Goal: Information Seeking & Learning: Learn about a topic

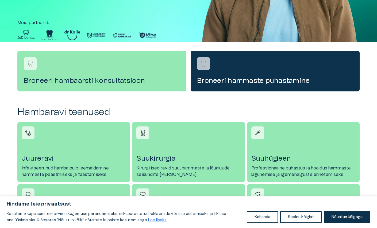
scroll to position [134, 0]
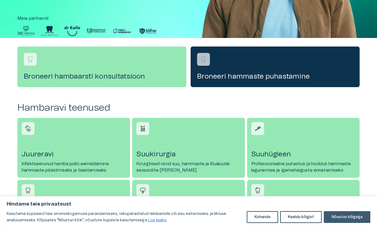
click at [339, 215] on font "Nõustun kõigega" at bounding box center [347, 217] width 31 height 4
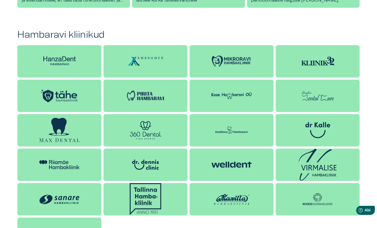
scroll to position [410, 0]
